Goal: Task Accomplishment & Management: Manage account settings

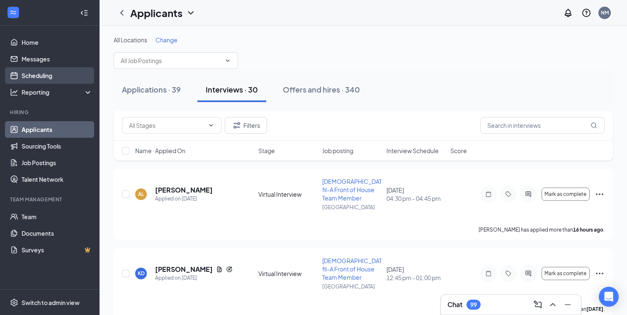
click at [32, 78] on link "Scheduling" at bounding box center [57, 75] width 71 height 17
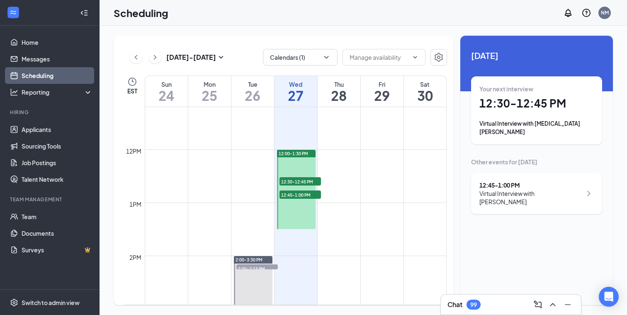
scroll to position [595, 0]
click at [457, 300] on div "Chat 99" at bounding box center [464, 305] width 33 height 10
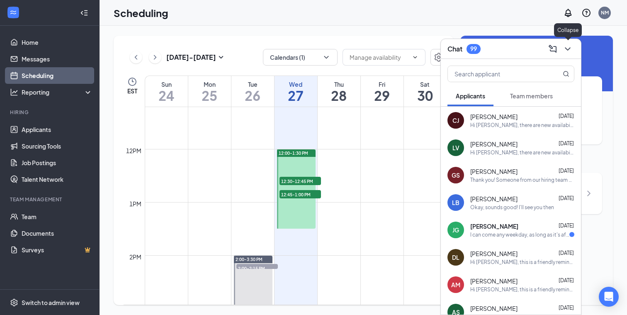
click at [569, 49] on icon "ChevronDown" at bounding box center [567, 48] width 5 height 3
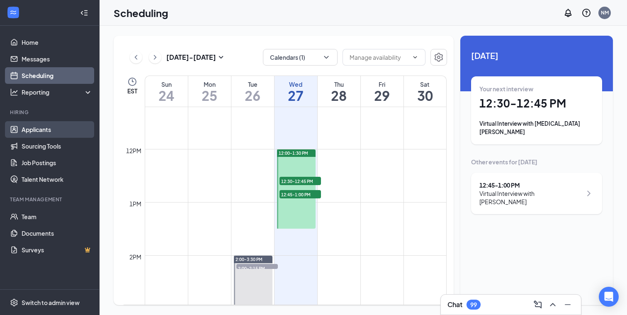
click at [42, 130] on link "Applicants" at bounding box center [57, 129] width 71 height 17
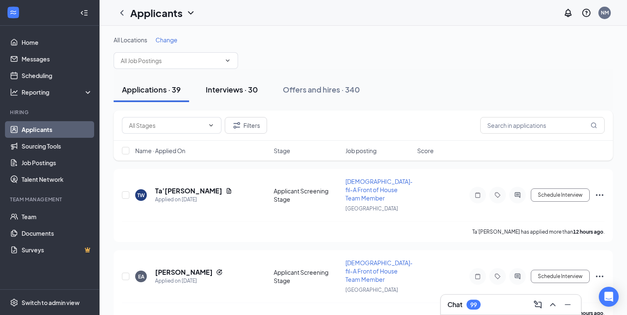
click at [227, 88] on div "Interviews · 30" at bounding box center [232, 89] width 52 height 10
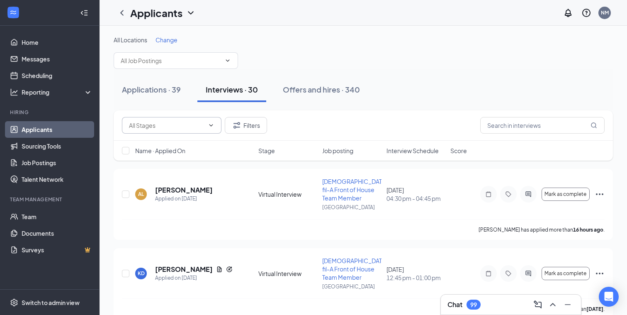
click at [211, 126] on icon "ChevronDown" at bounding box center [211, 125] width 7 height 7
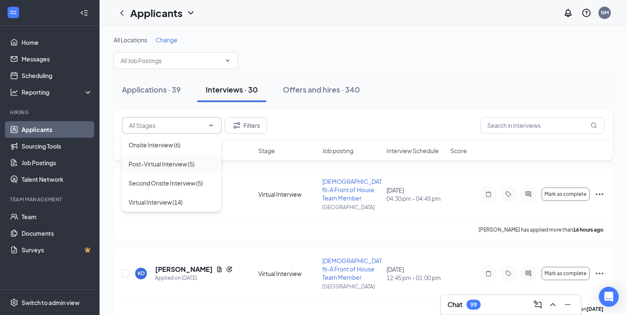
click at [178, 166] on div "Post-Virtual Interview (5)" at bounding box center [162, 163] width 66 height 9
type input "Post-Virtual Interview (5)"
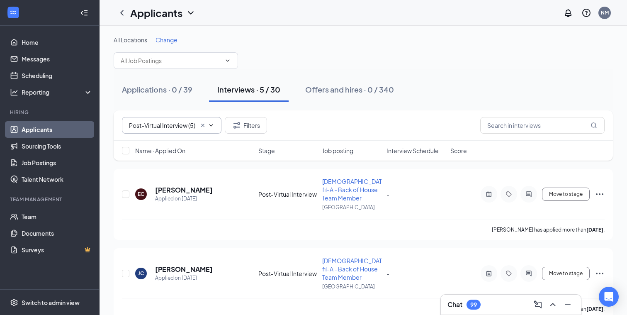
click at [204, 125] on icon "Cross" at bounding box center [203, 125] width 7 height 7
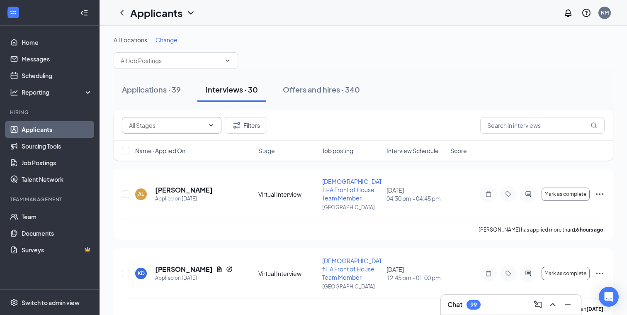
click at [210, 123] on icon "ChevronDown" at bounding box center [211, 125] width 7 height 7
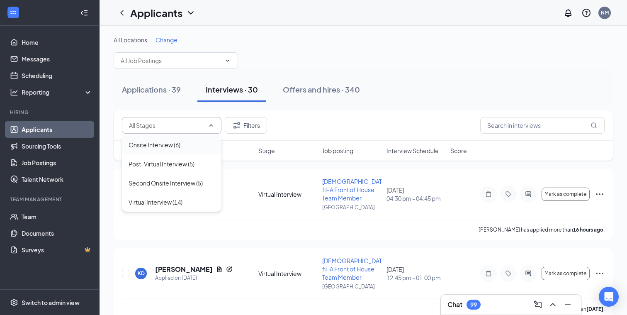
click at [165, 143] on div "Onsite Interview (6)" at bounding box center [155, 144] width 52 height 9
type input "Onsite Interview (6)"
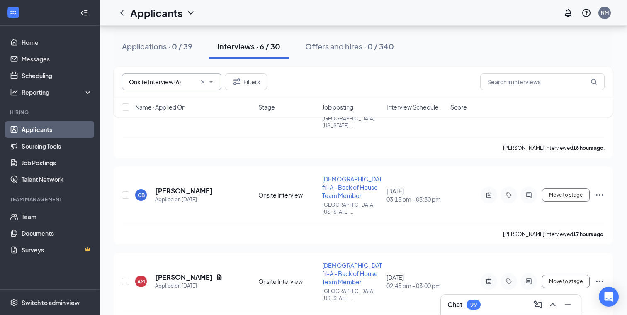
scroll to position [93, 0]
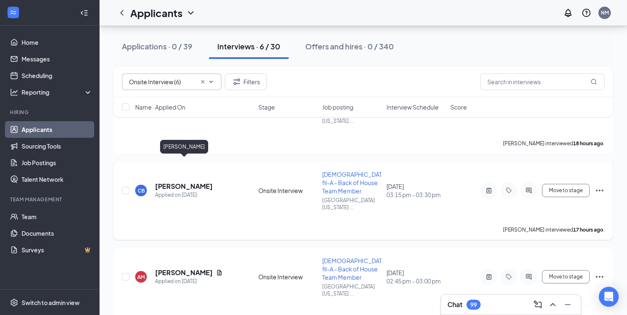
click at [194, 182] on h5 "[PERSON_NAME]" at bounding box center [184, 186] width 58 height 9
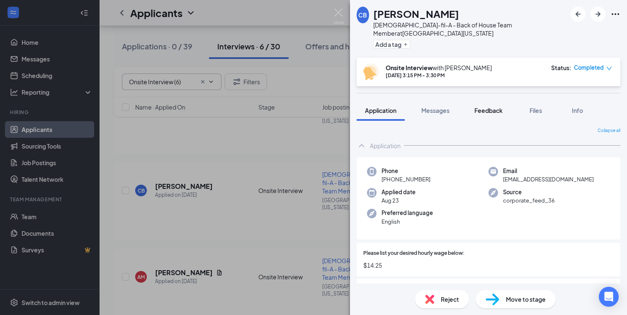
click at [488, 107] on span "Feedback" at bounding box center [489, 110] width 28 height 7
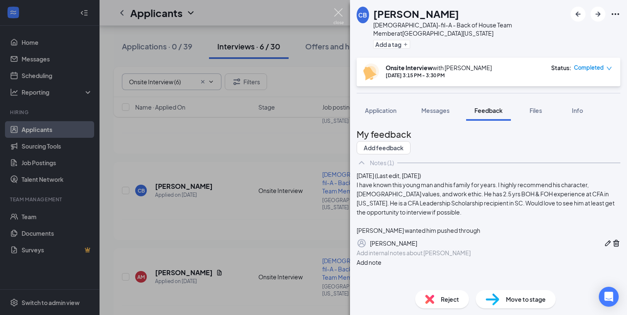
click at [339, 11] on img at bounding box center [339, 16] width 10 height 16
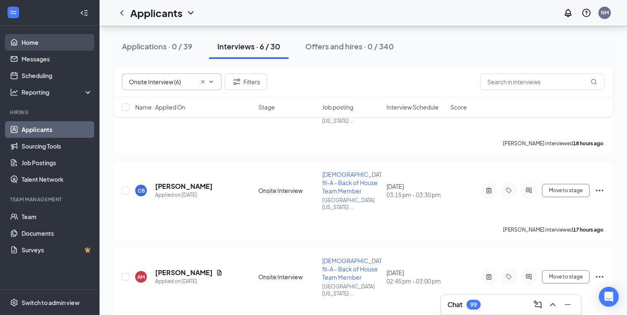
click at [27, 41] on link "Home" at bounding box center [57, 42] width 71 height 17
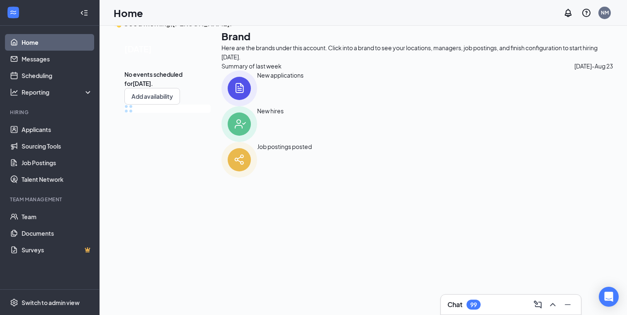
scroll to position [90, 0]
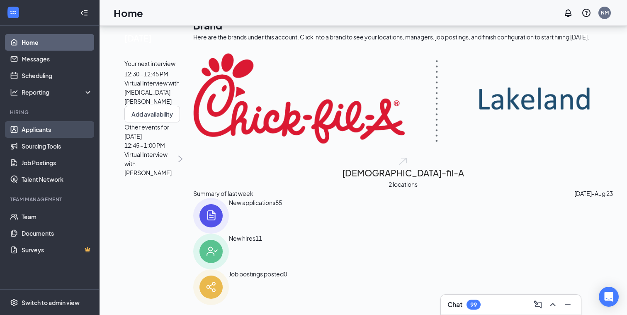
click at [47, 134] on link "Applicants" at bounding box center [57, 129] width 71 height 17
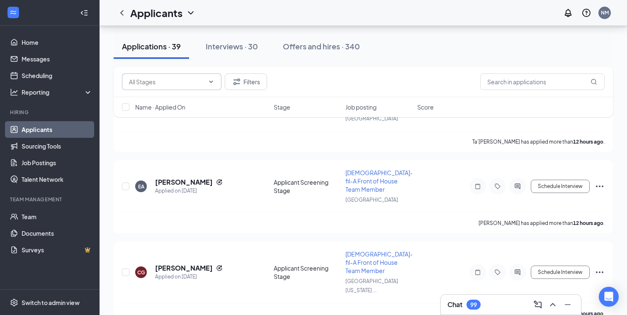
click at [211, 82] on icon "ChevronDown" at bounding box center [212, 82] width 4 height 2
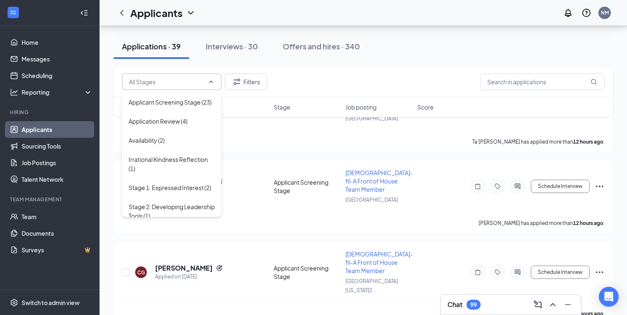
click at [311, 80] on div "Filters" at bounding box center [363, 81] width 483 height 17
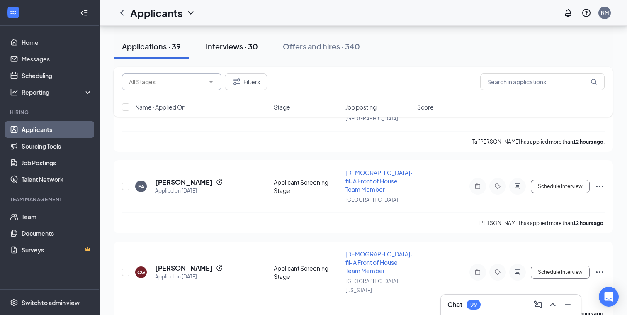
click at [223, 46] on div "Interviews · 30" at bounding box center [232, 46] width 52 height 10
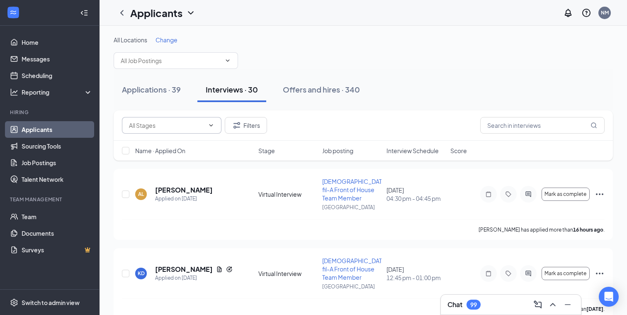
click at [211, 123] on icon "ChevronDown" at bounding box center [211, 125] width 7 height 7
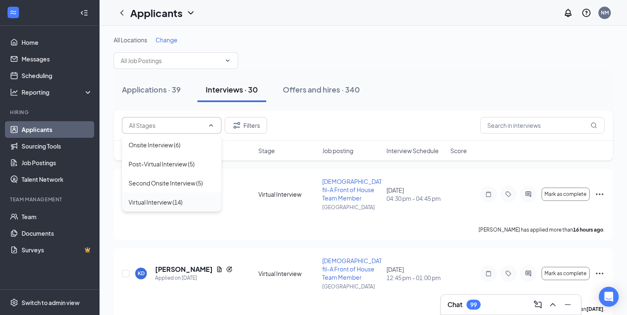
click at [159, 202] on div "Virtual Interview (14)" at bounding box center [156, 202] width 54 height 9
type input "Virtual Interview (14)"
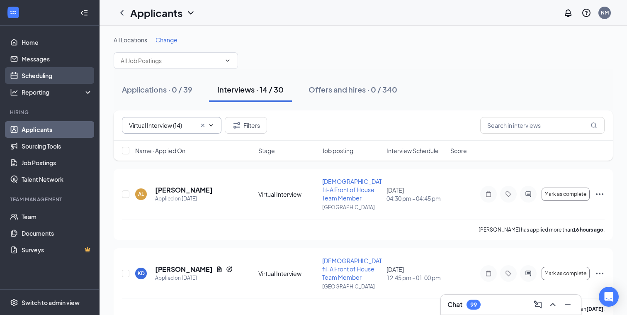
click at [46, 76] on link "Scheduling" at bounding box center [57, 75] width 71 height 17
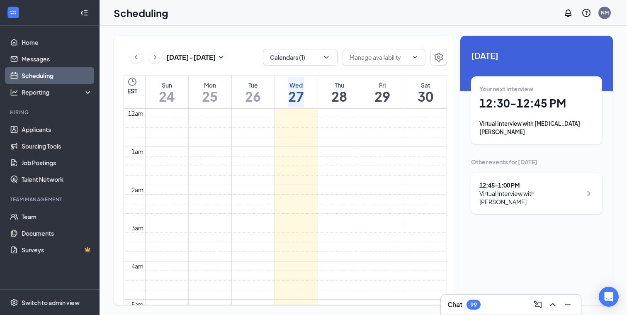
scroll to position [408, 0]
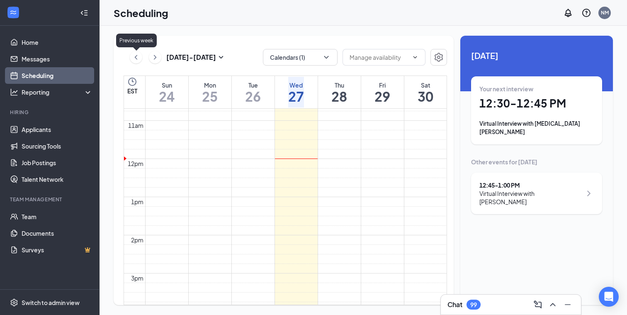
click at [138, 57] on icon "ChevronLeft" at bounding box center [136, 57] width 8 height 10
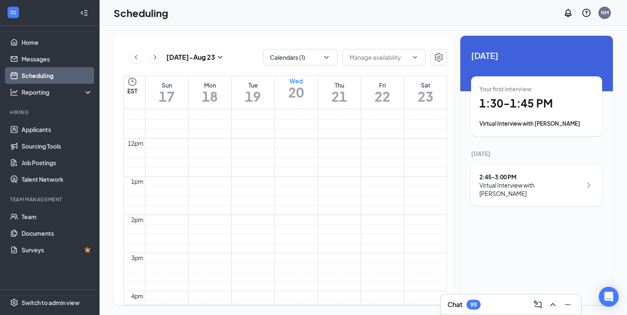
scroll to position [378, 0]
click at [156, 57] on icon "ChevronRight" at bounding box center [155, 57] width 2 height 5
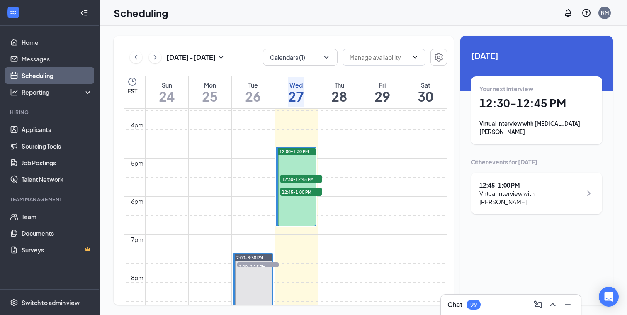
scroll to position [600, 0]
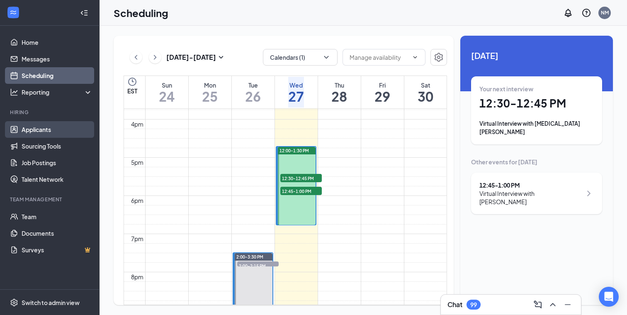
click at [40, 130] on link "Applicants" at bounding box center [57, 129] width 71 height 17
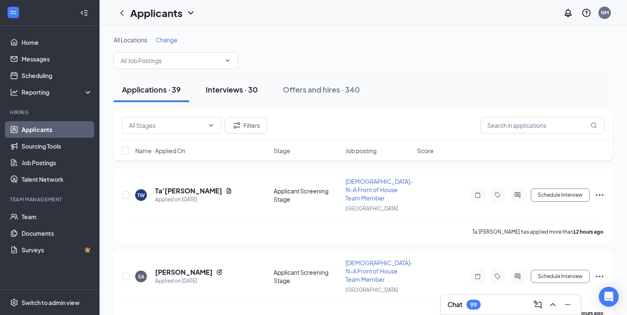
click at [233, 87] on div "Interviews · 30" at bounding box center [232, 89] width 52 height 10
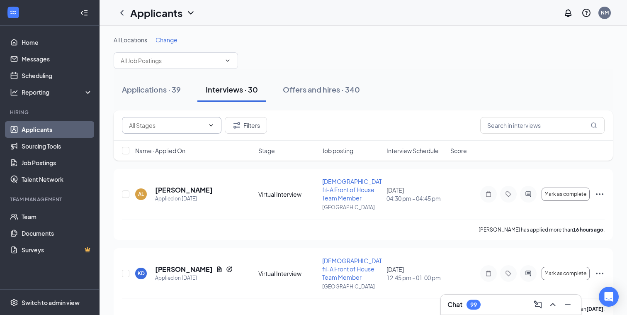
click at [208, 129] on span at bounding box center [172, 125] width 100 height 17
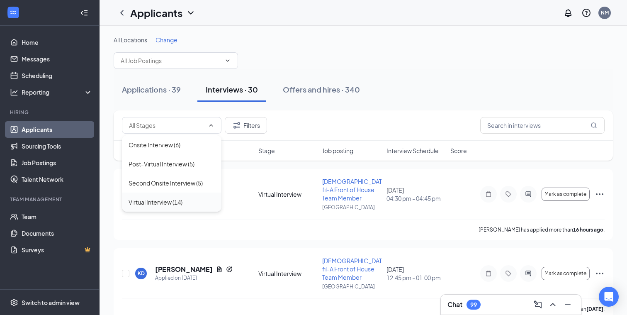
click at [173, 200] on div "Virtual Interview (14)" at bounding box center [156, 202] width 54 height 9
type input "Virtual Interview (14)"
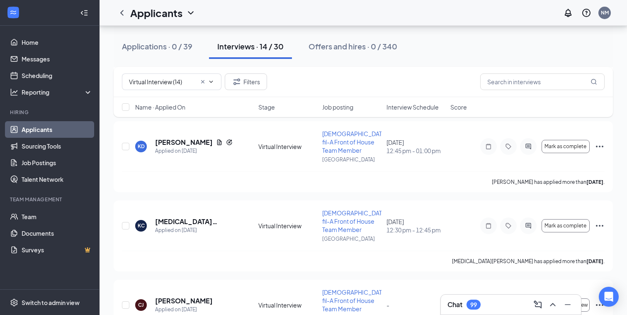
scroll to position [127, 0]
click at [201, 82] on icon "Cross" at bounding box center [203, 81] width 7 height 7
click at [212, 81] on icon "ChevronDown" at bounding box center [211, 81] width 7 height 7
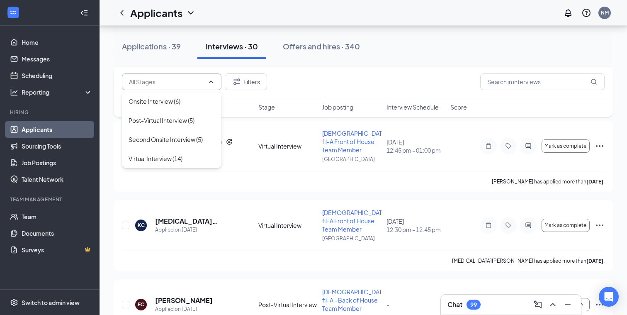
click at [300, 67] on div "Filters" at bounding box center [364, 82] width 500 height 30
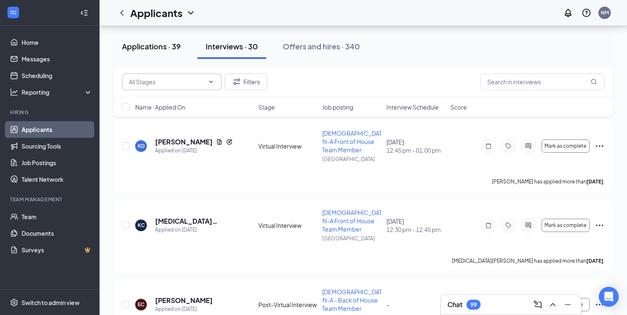
click at [145, 45] on div "Applications · 39" at bounding box center [151, 46] width 59 height 10
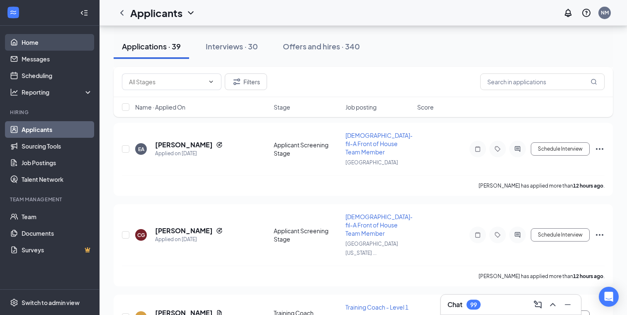
click at [25, 43] on link "Home" at bounding box center [57, 42] width 71 height 17
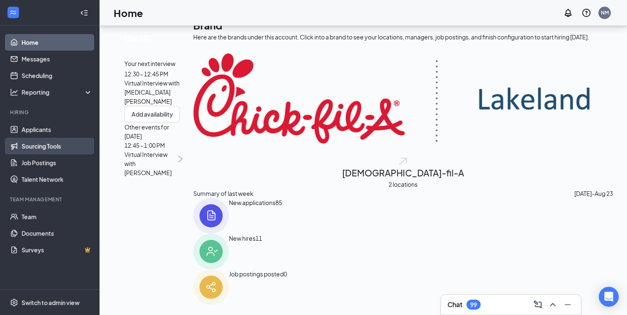
scroll to position [82, 0]
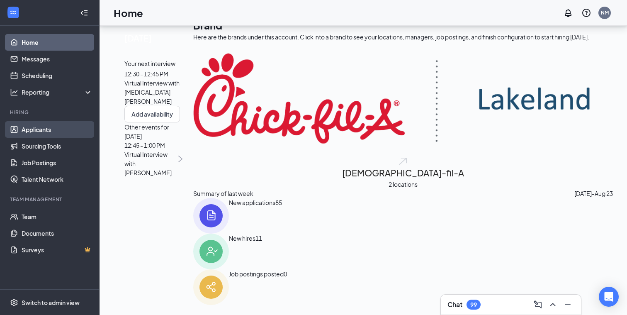
click at [44, 127] on link "Applicants" at bounding box center [57, 129] width 71 height 17
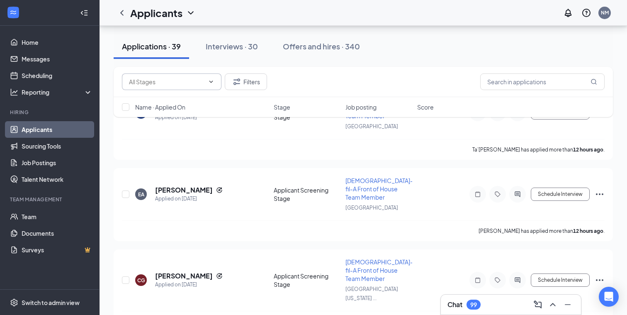
click at [214, 80] on icon "ChevronDown" at bounding box center [211, 81] width 7 height 7
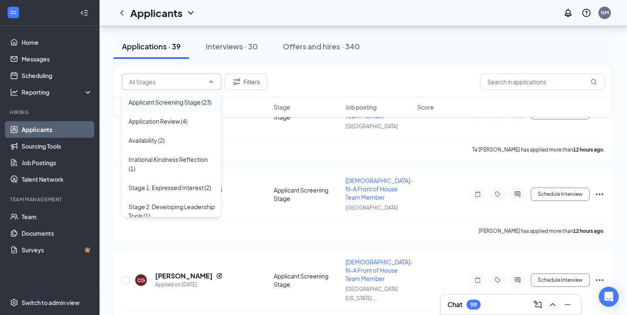
click at [170, 104] on div "Applicant Screening Stage (23)" at bounding box center [170, 102] width 83 height 9
type input "Applicant Screening Stage (23)"
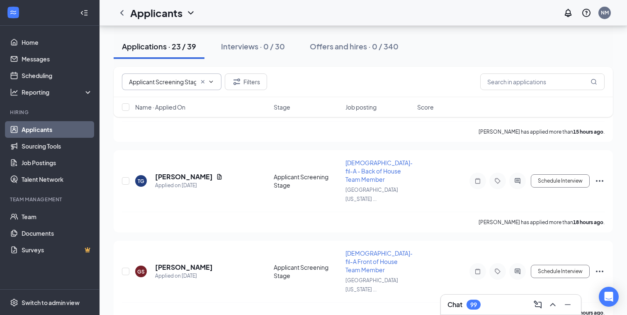
scroll to position [440, 0]
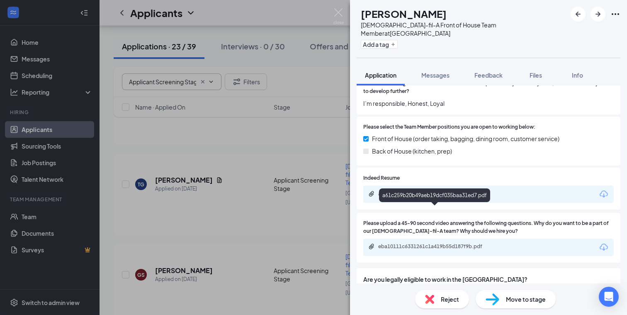
scroll to position [705, 0]
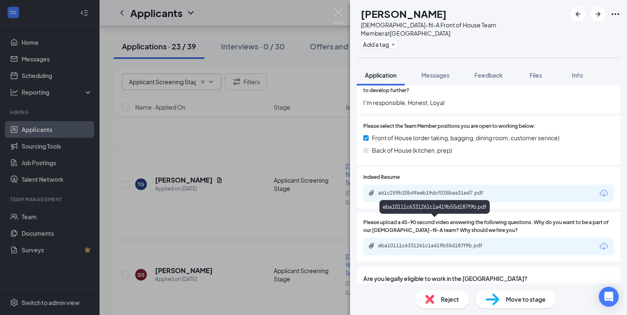
click at [424, 242] on div "eba10111c6331261c1a419b55d187f9b.pdf" at bounding box center [436, 245] width 116 height 7
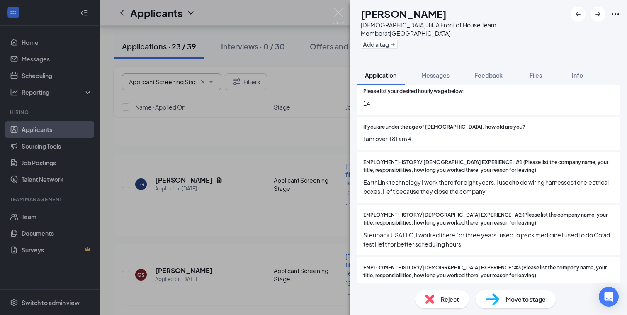
scroll to position [112, 0]
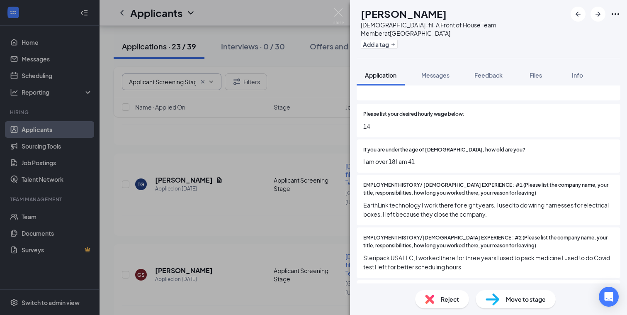
click at [431, 296] on img at bounding box center [429, 299] width 9 height 9
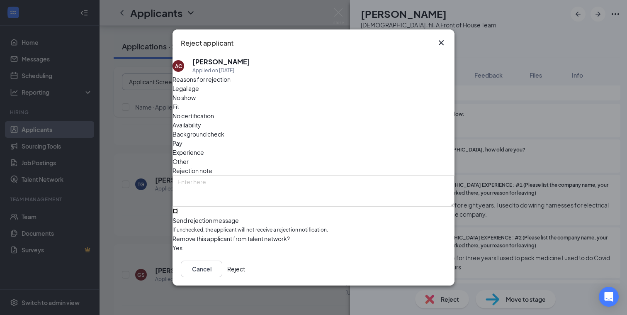
click at [178, 208] on input "Send rejection message If unchecked, the applicant will not receive a rejection…" at bounding box center [175, 210] width 5 height 5
checkbox input "true"
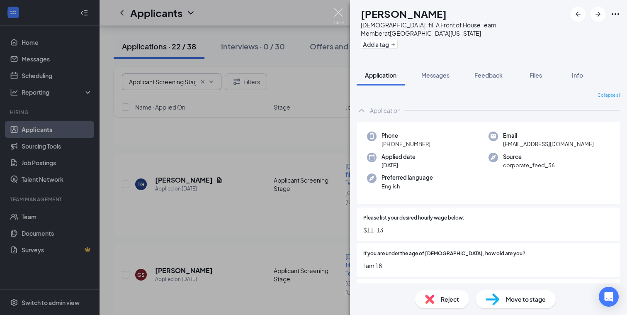
click at [339, 12] on img at bounding box center [339, 16] width 10 height 16
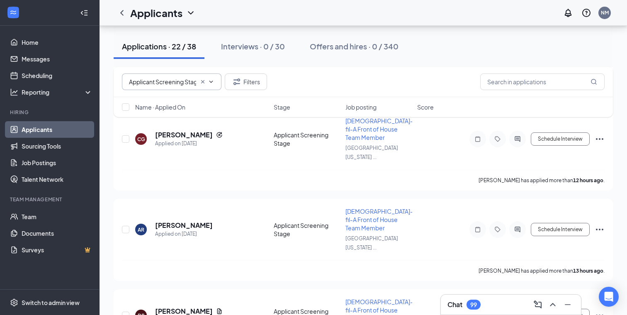
scroll to position [221, 0]
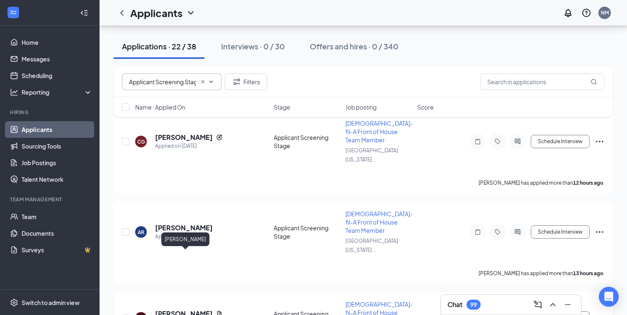
click at [198, 309] on h5 "[PERSON_NAME]" at bounding box center [184, 313] width 58 height 9
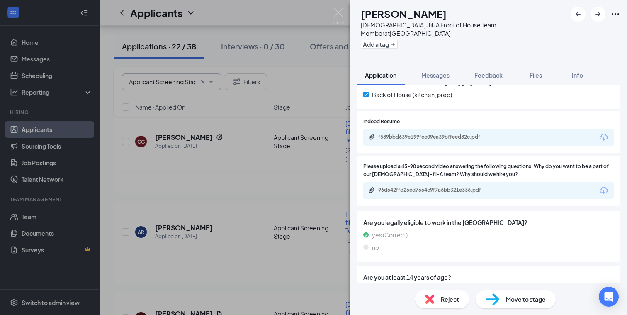
scroll to position [1007, 0]
click at [433, 186] on div "96d642ffd26ed7664c9f7a6bb321e336.pdf" at bounding box center [436, 189] width 116 height 7
click at [472, 181] on div "96d642ffd26ed7664c9f7a6bb321e336.pdf" at bounding box center [489, 189] width 251 height 17
click at [469, 151] on div "96d642ffd26ed7664c9f7a6bb321e336.pdf" at bounding box center [435, 143] width 109 height 17
click at [465, 186] on div "96d642ffd26ed7664c9f7a6bb321e336.pdf" at bounding box center [436, 189] width 116 height 7
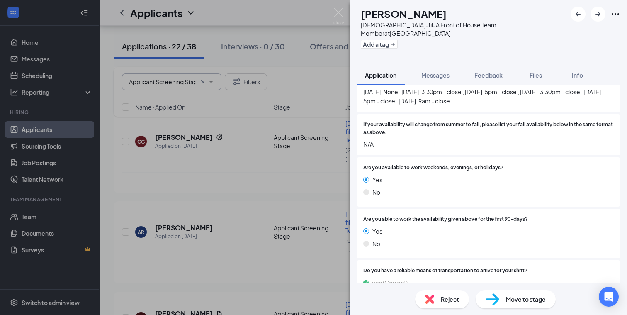
scroll to position [1698, 0]
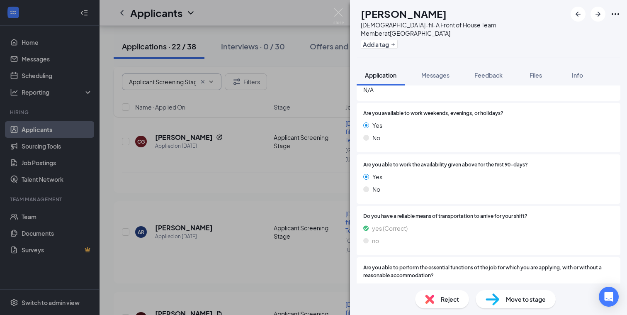
click at [492, 297] on img at bounding box center [493, 299] width 14 height 12
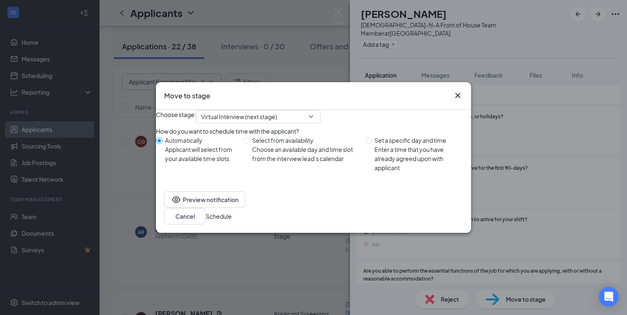
click at [457, 90] on icon "Cross" at bounding box center [458, 95] width 10 height 10
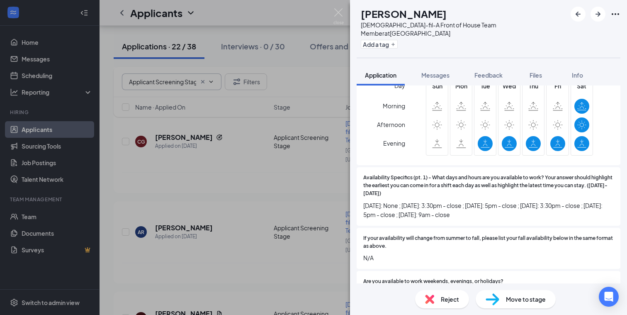
scroll to position [1597, 0]
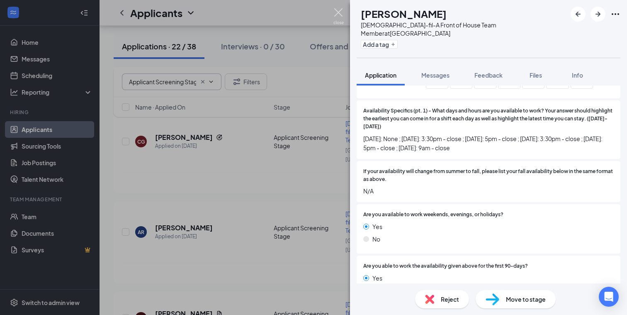
click at [339, 10] on img at bounding box center [339, 16] width 10 height 16
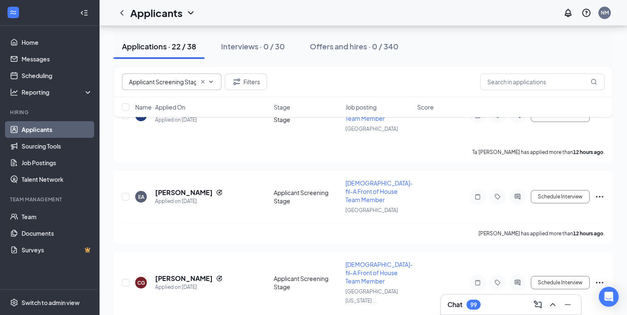
scroll to position [83, 0]
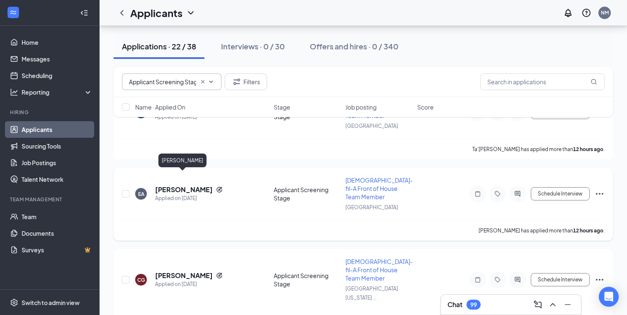
click at [171, 185] on h5 "[PERSON_NAME]" at bounding box center [184, 189] width 58 height 9
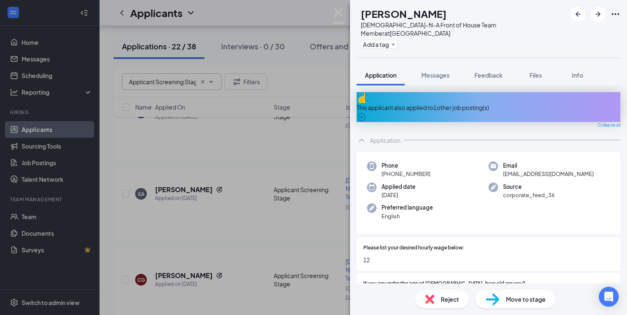
click at [471, 103] on div "This applicant also applied to 1 other job posting(s)" at bounding box center [489, 107] width 264 height 9
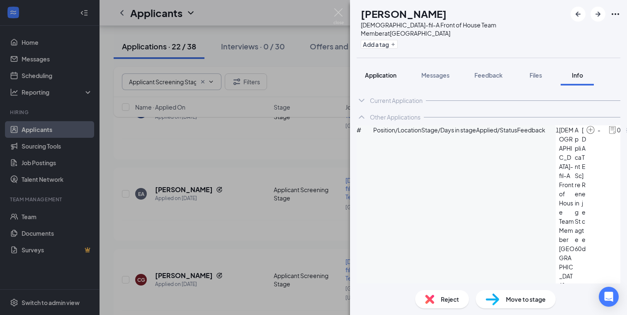
click at [381, 71] on span "Application" at bounding box center [381, 74] width 32 height 7
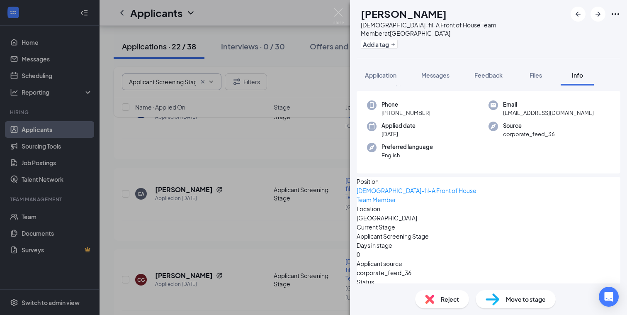
scroll to position [20, 0]
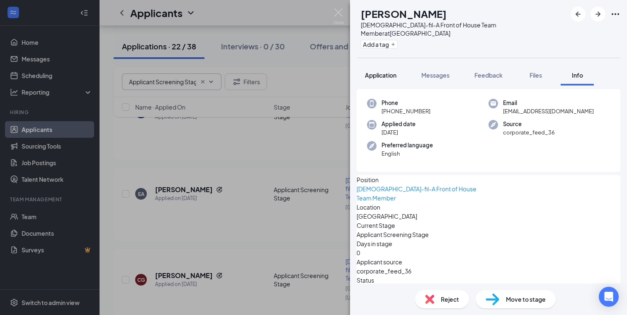
click at [381, 71] on span "Application" at bounding box center [381, 74] width 32 height 7
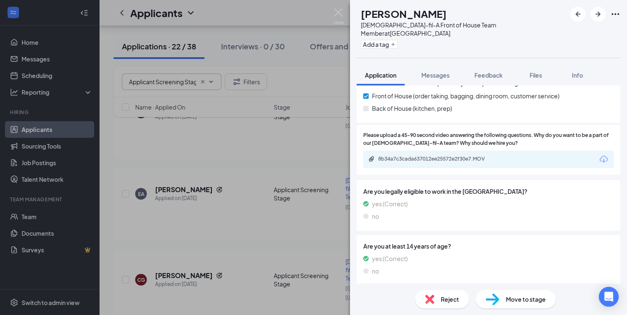
scroll to position [852, 0]
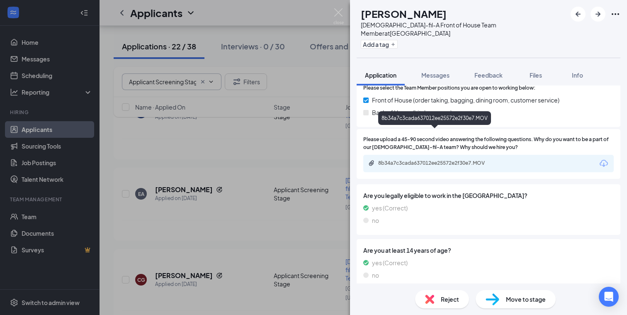
click at [471, 160] on div "8b34a7c3cada637012ee25572e2f30e7.MOV" at bounding box center [436, 163] width 116 height 7
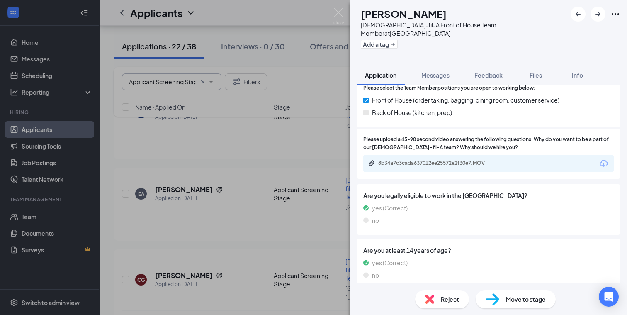
click at [433, 299] on img at bounding box center [429, 299] width 9 height 9
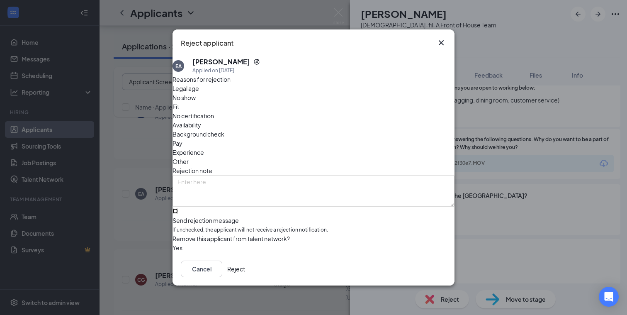
click at [178, 208] on input "Send rejection message If unchecked, the applicant will not receive a rejection…" at bounding box center [175, 210] width 5 height 5
checkbox input "true"
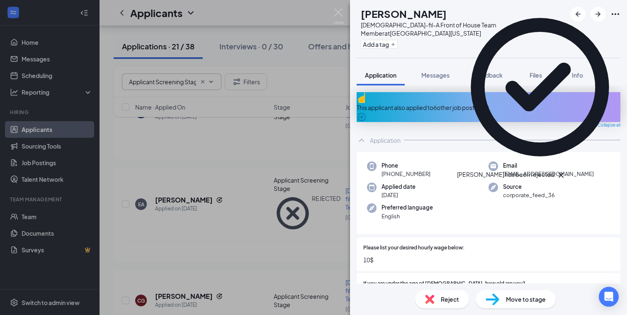
click at [564, 173] on icon "Cross" at bounding box center [561, 175] width 5 height 5
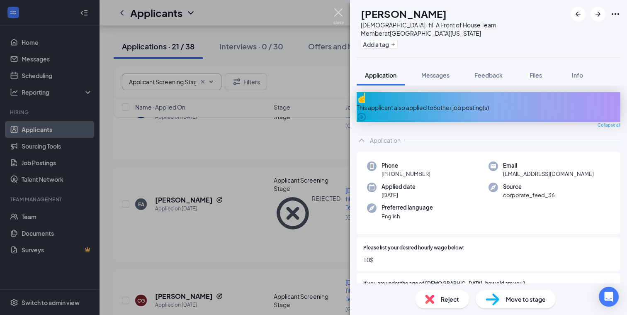
click at [338, 10] on img at bounding box center [339, 16] width 10 height 16
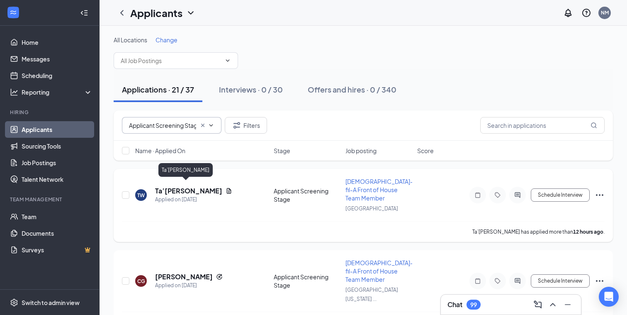
click at [191, 186] on h5 "Ta’[PERSON_NAME]" at bounding box center [188, 190] width 67 height 9
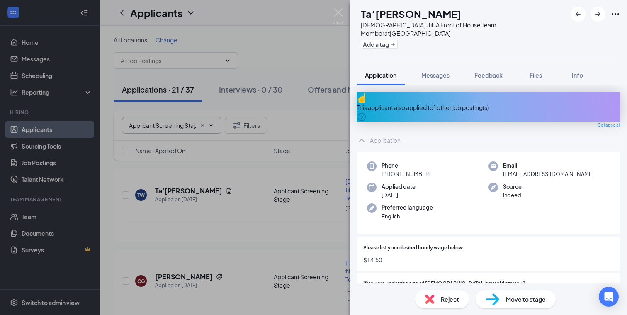
click at [482, 103] on div "This applicant also applied to 1 other job posting(s)" at bounding box center [489, 107] width 264 height 9
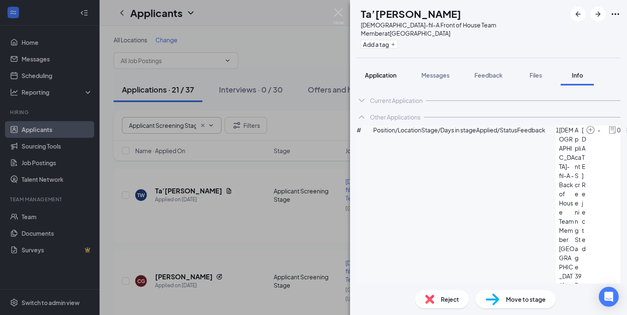
click at [380, 71] on span "Application" at bounding box center [381, 74] width 32 height 7
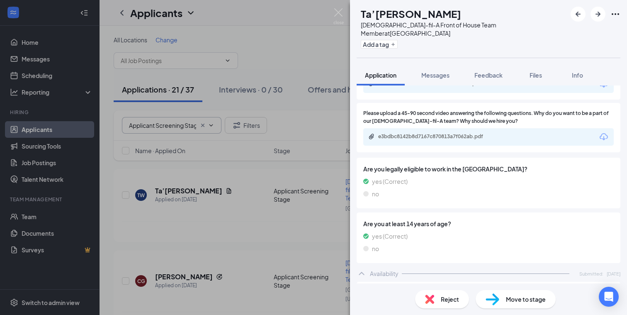
scroll to position [884, 0]
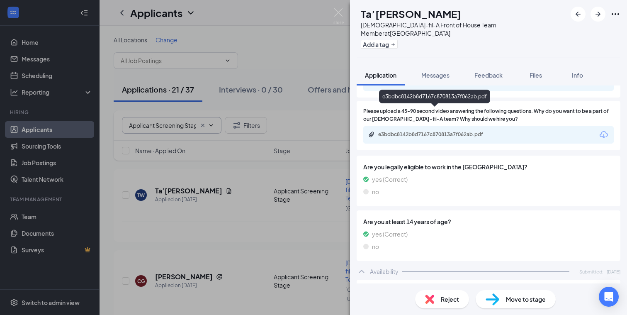
click at [462, 131] on div "e3bdbc8142b8d7167c870813a7f062ab.pdf" at bounding box center [436, 134] width 116 height 7
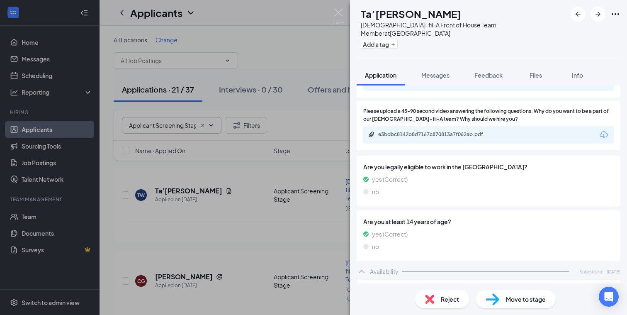
click at [432, 297] on img at bounding box center [429, 299] width 9 height 9
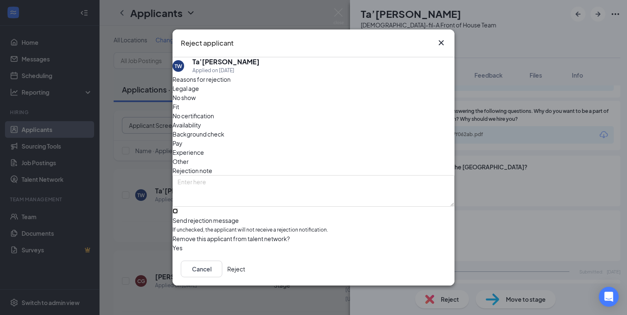
click at [178, 208] on input "Send rejection message If unchecked, the applicant will not receive a rejection…" at bounding box center [175, 210] width 5 height 5
checkbox input "true"
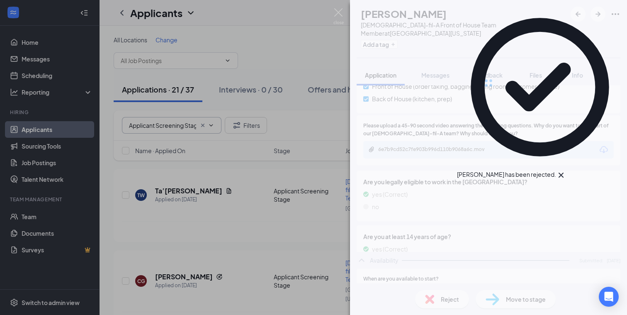
scroll to position [761, 0]
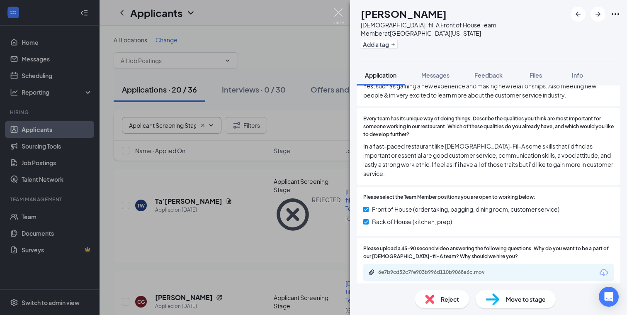
click at [336, 12] on img at bounding box center [339, 16] width 10 height 16
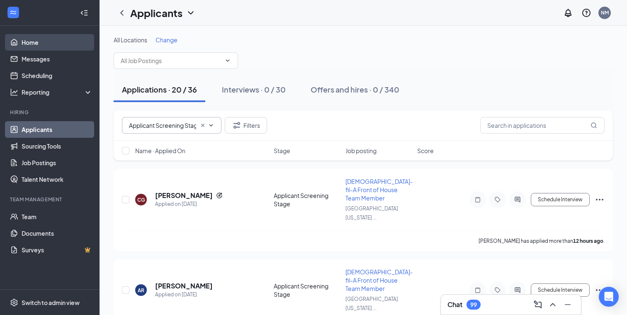
click at [38, 41] on link "Home" at bounding box center [57, 42] width 71 height 17
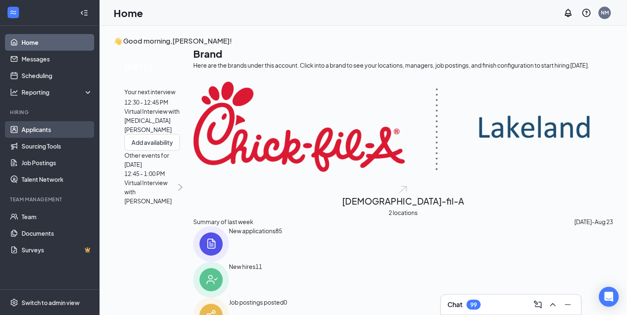
click at [39, 129] on link "Applicants" at bounding box center [57, 129] width 71 height 17
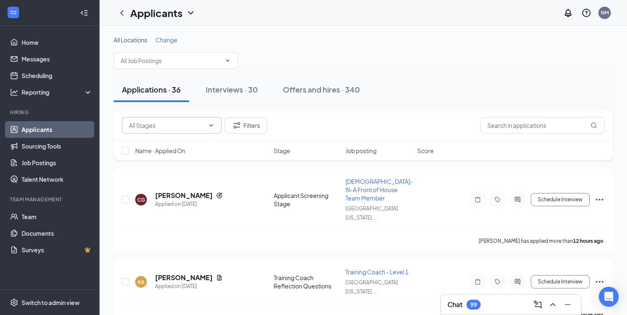
click at [207, 122] on span at bounding box center [210, 125] width 8 height 7
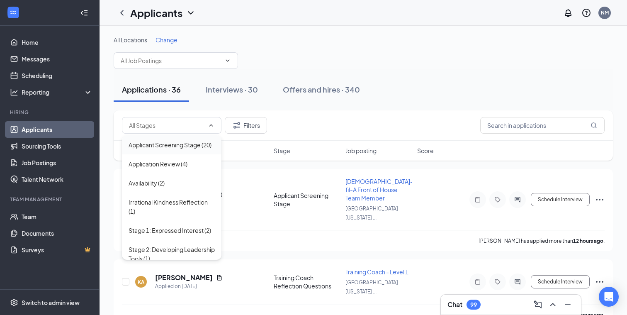
click at [181, 145] on div "Applicant Screening Stage (20)" at bounding box center [170, 144] width 83 height 9
type input "Applicant Screening Stage (20)"
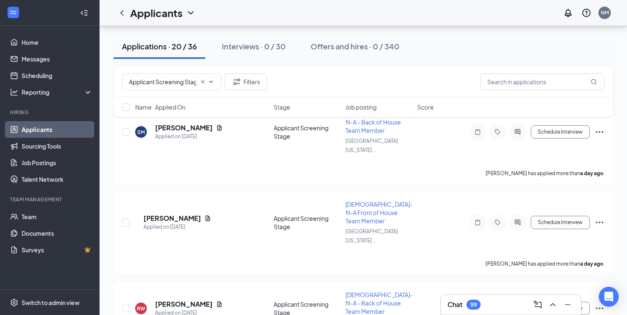
scroll to position [592, 0]
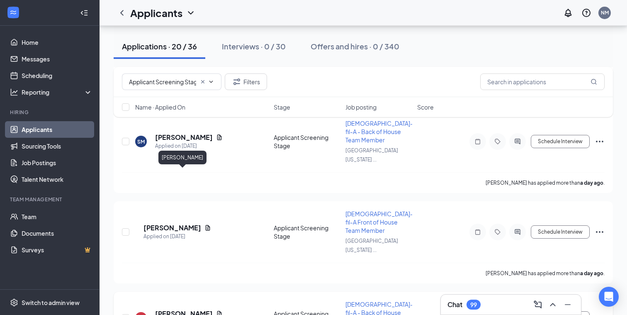
click at [193, 309] on h5 "[PERSON_NAME]" at bounding box center [184, 313] width 58 height 9
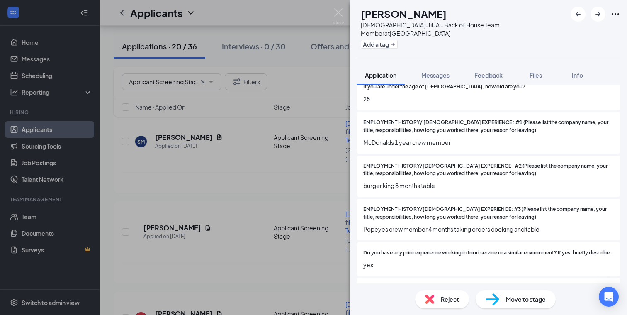
scroll to position [168, 0]
click at [338, 11] on img at bounding box center [339, 16] width 10 height 16
